Goal: Learn about a topic

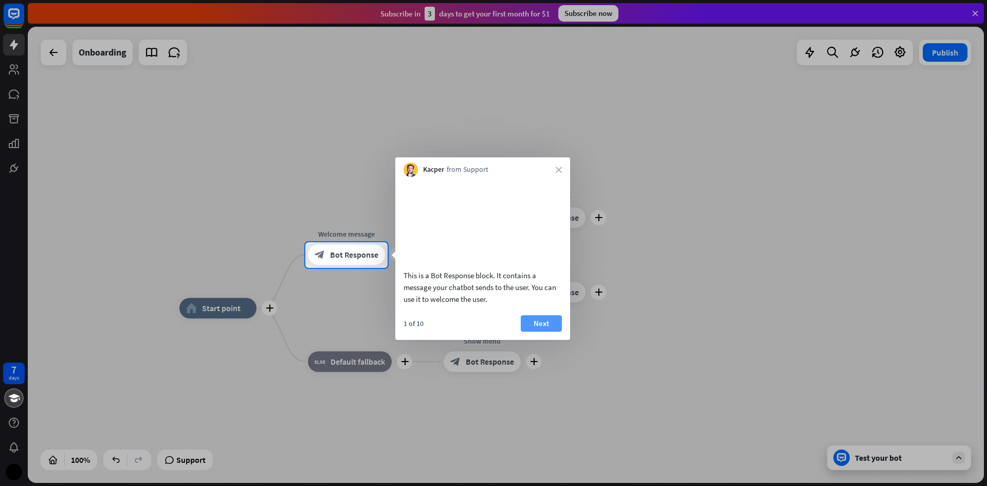
click at [542, 331] on button "Next" at bounding box center [540, 323] width 41 height 16
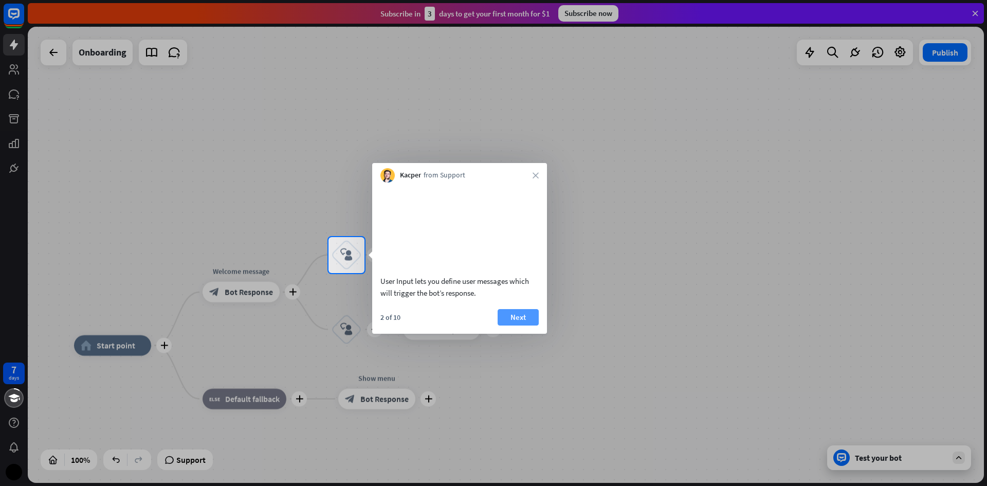
click at [529, 325] on button "Next" at bounding box center [517, 317] width 41 height 16
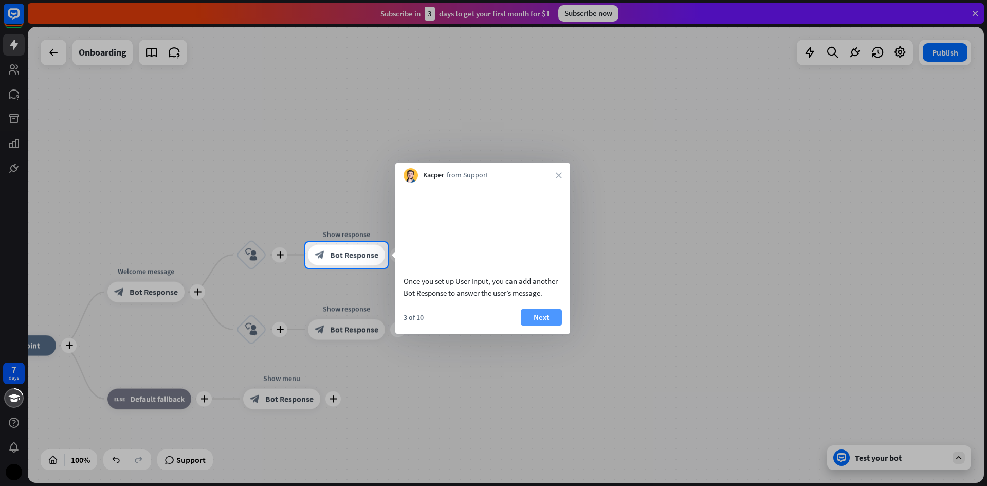
click at [549, 325] on button "Next" at bounding box center [540, 317] width 41 height 16
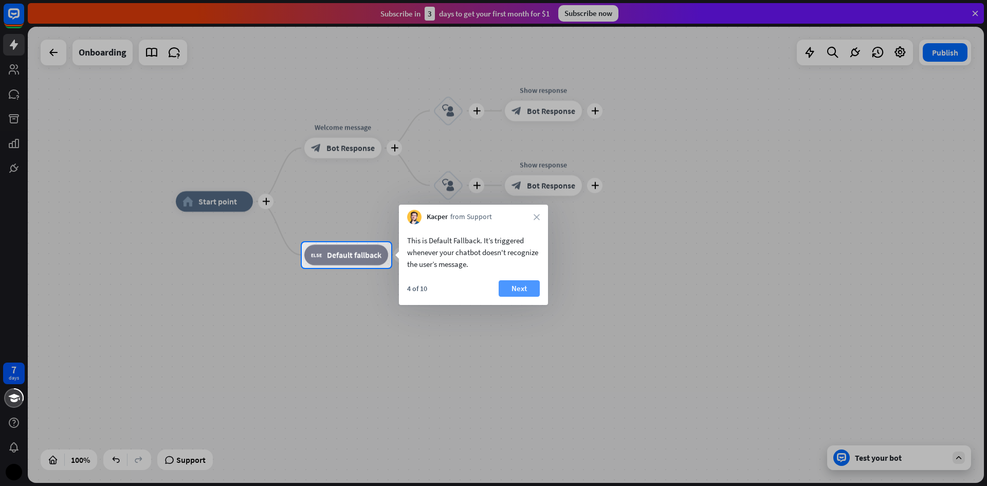
click at [524, 290] on button "Next" at bounding box center [518, 288] width 41 height 16
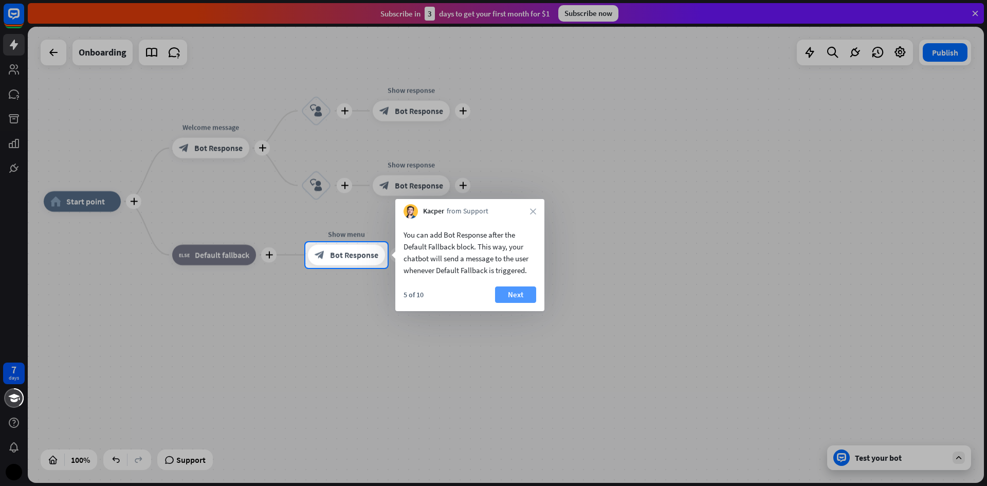
click at [516, 298] on button "Next" at bounding box center [515, 294] width 41 height 16
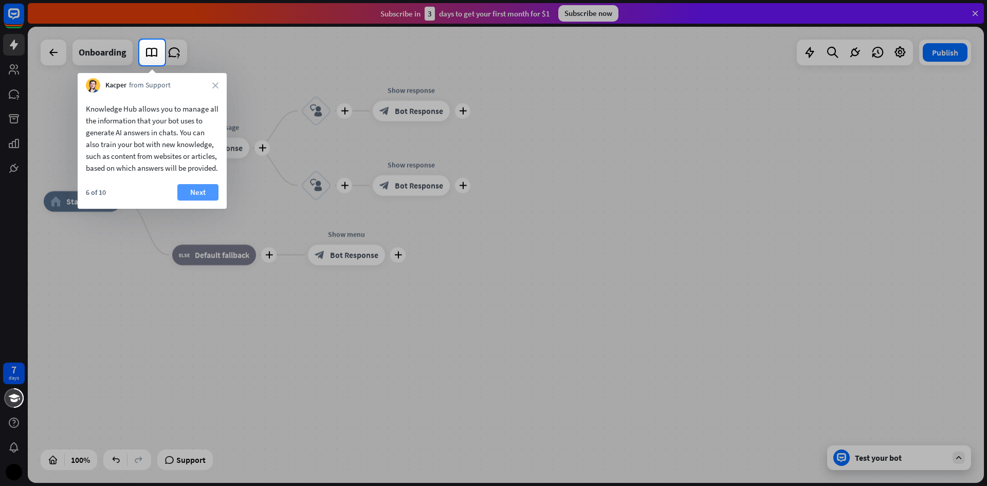
click at [201, 200] on button "Next" at bounding box center [197, 192] width 41 height 16
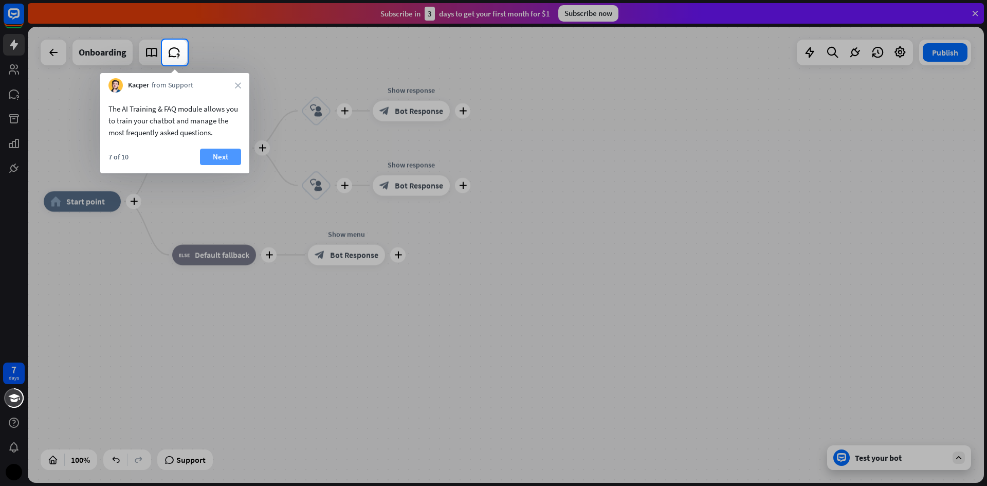
click at [218, 160] on button "Next" at bounding box center [220, 156] width 41 height 16
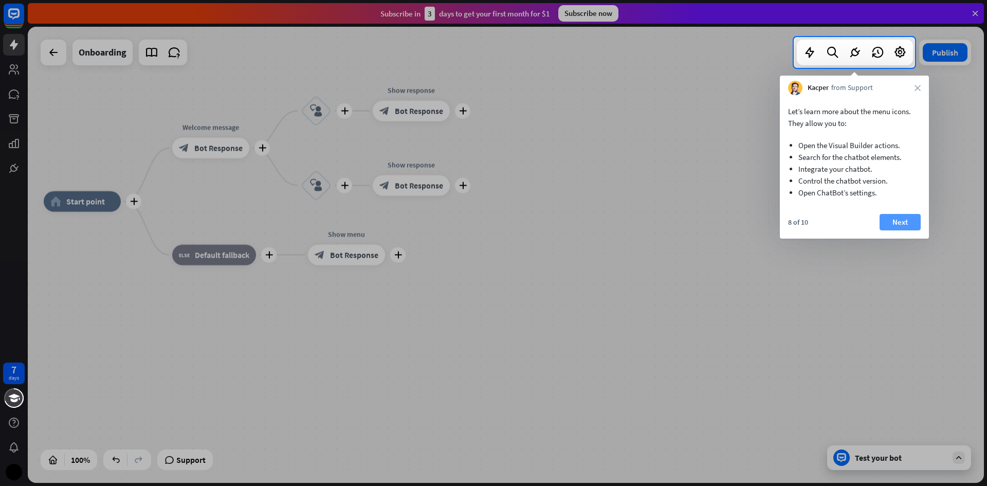
click at [904, 224] on button "Next" at bounding box center [899, 222] width 41 height 16
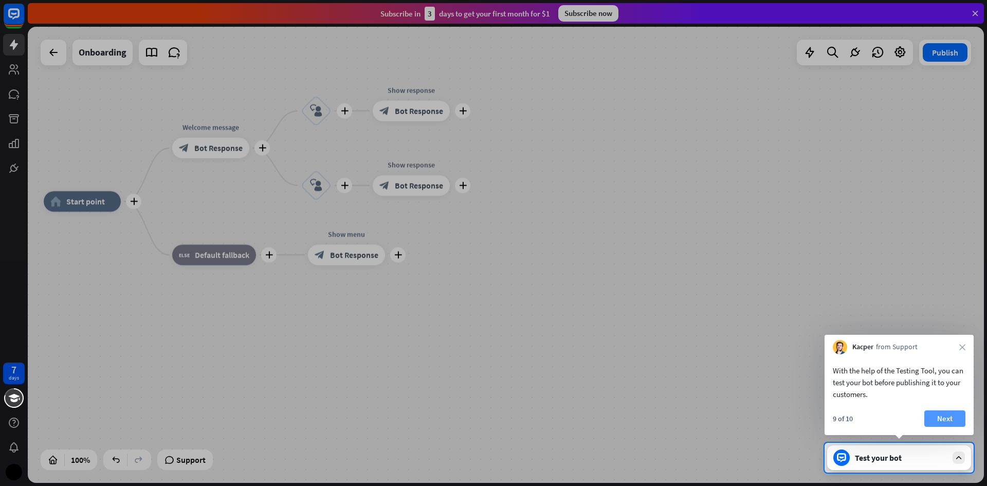
click at [947, 413] on button "Next" at bounding box center [944, 418] width 41 height 16
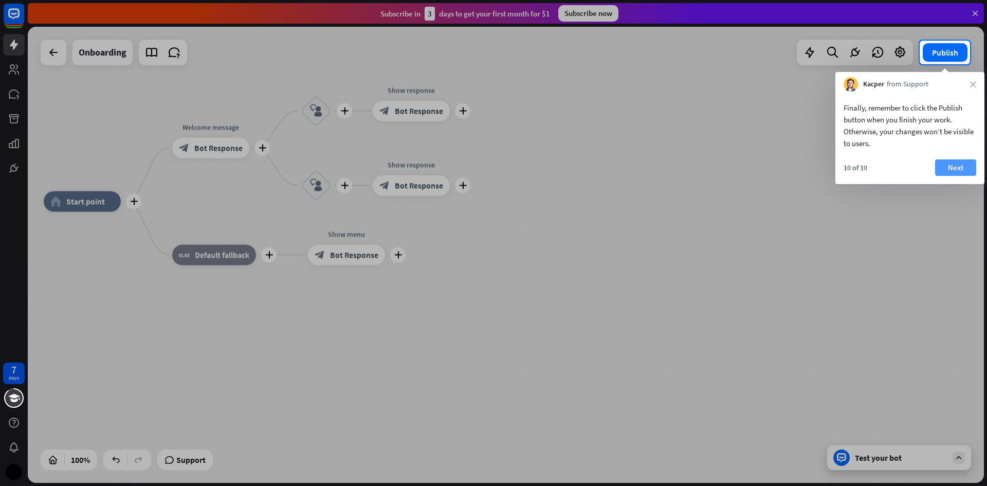
click at [953, 171] on button "Next" at bounding box center [955, 167] width 41 height 16
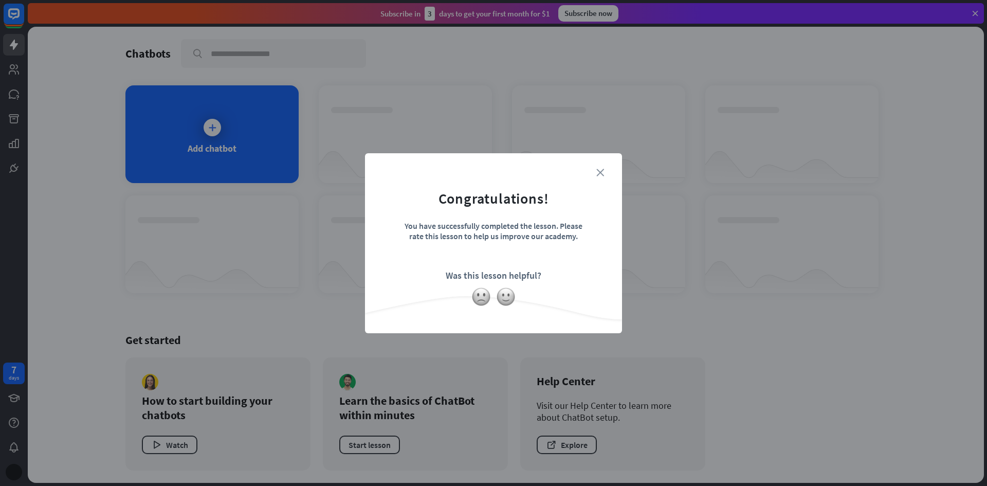
click at [599, 170] on icon "close" at bounding box center [600, 173] width 8 height 8
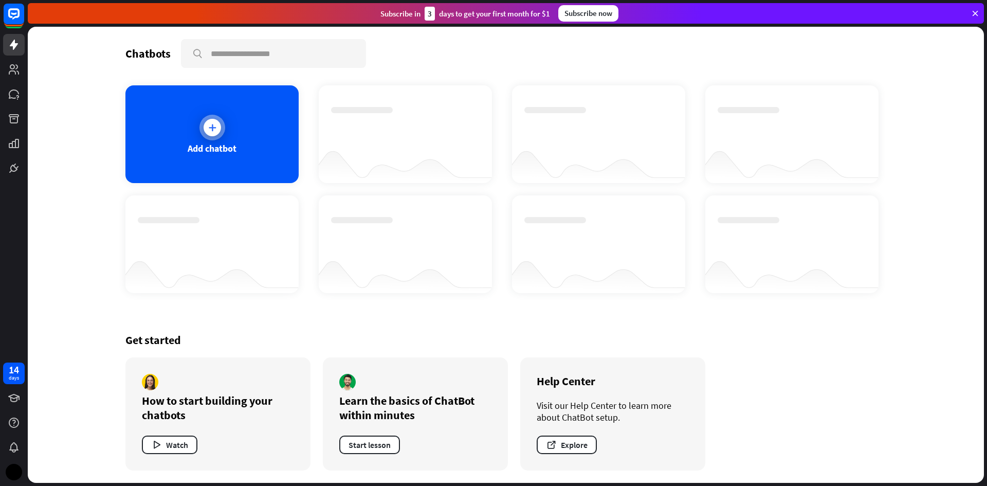
click at [207, 124] on icon at bounding box center [212, 127] width 10 height 10
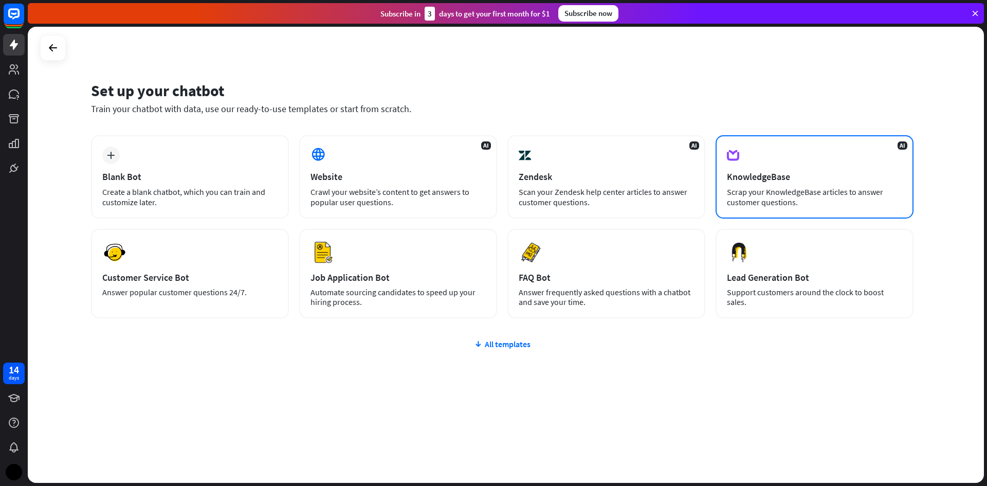
click at [758, 187] on div "Scrap your KnowledgeBase articles to answer customer questions." at bounding box center [814, 197] width 175 height 21
